Goal: Book appointment/travel/reservation

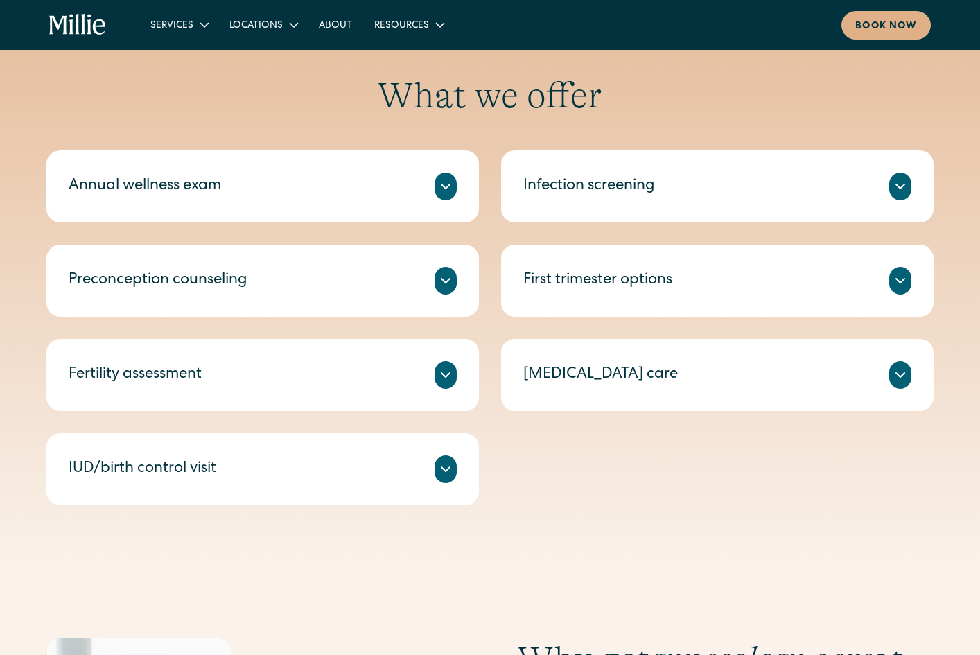
scroll to position [743, 0]
